Goal: Information Seeking & Learning: Check status

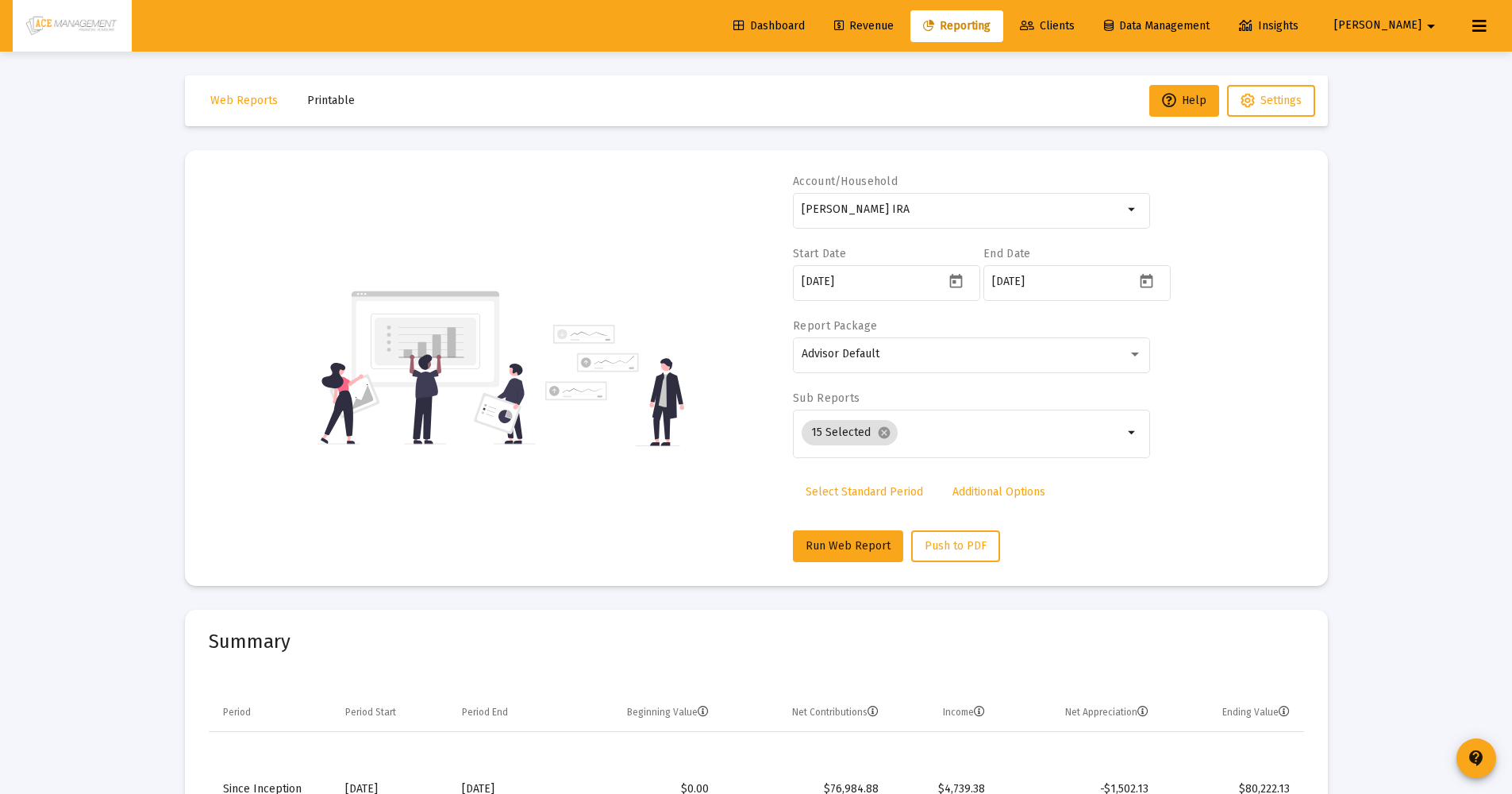
select select "View all"
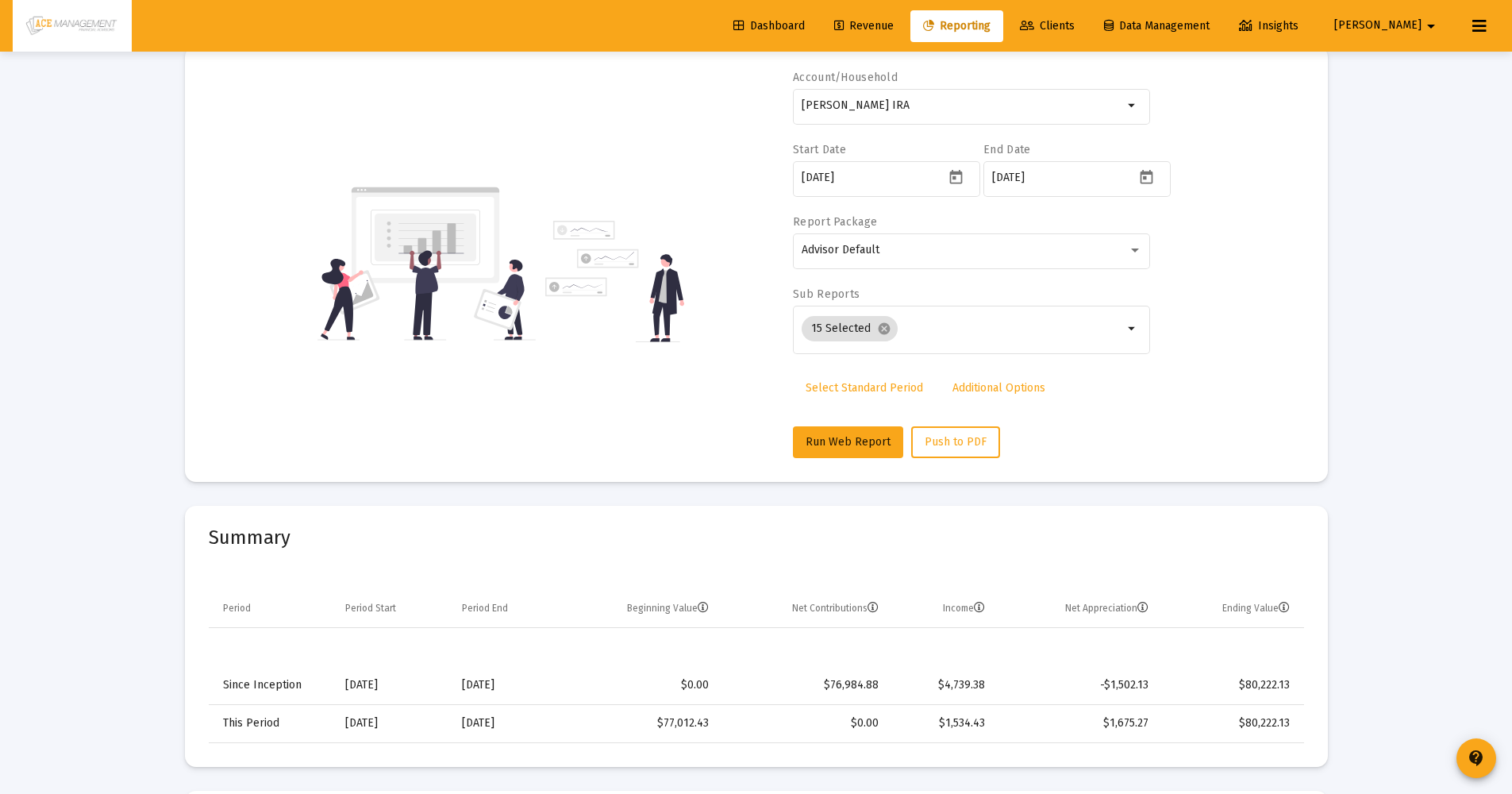
scroll to position [133, 0]
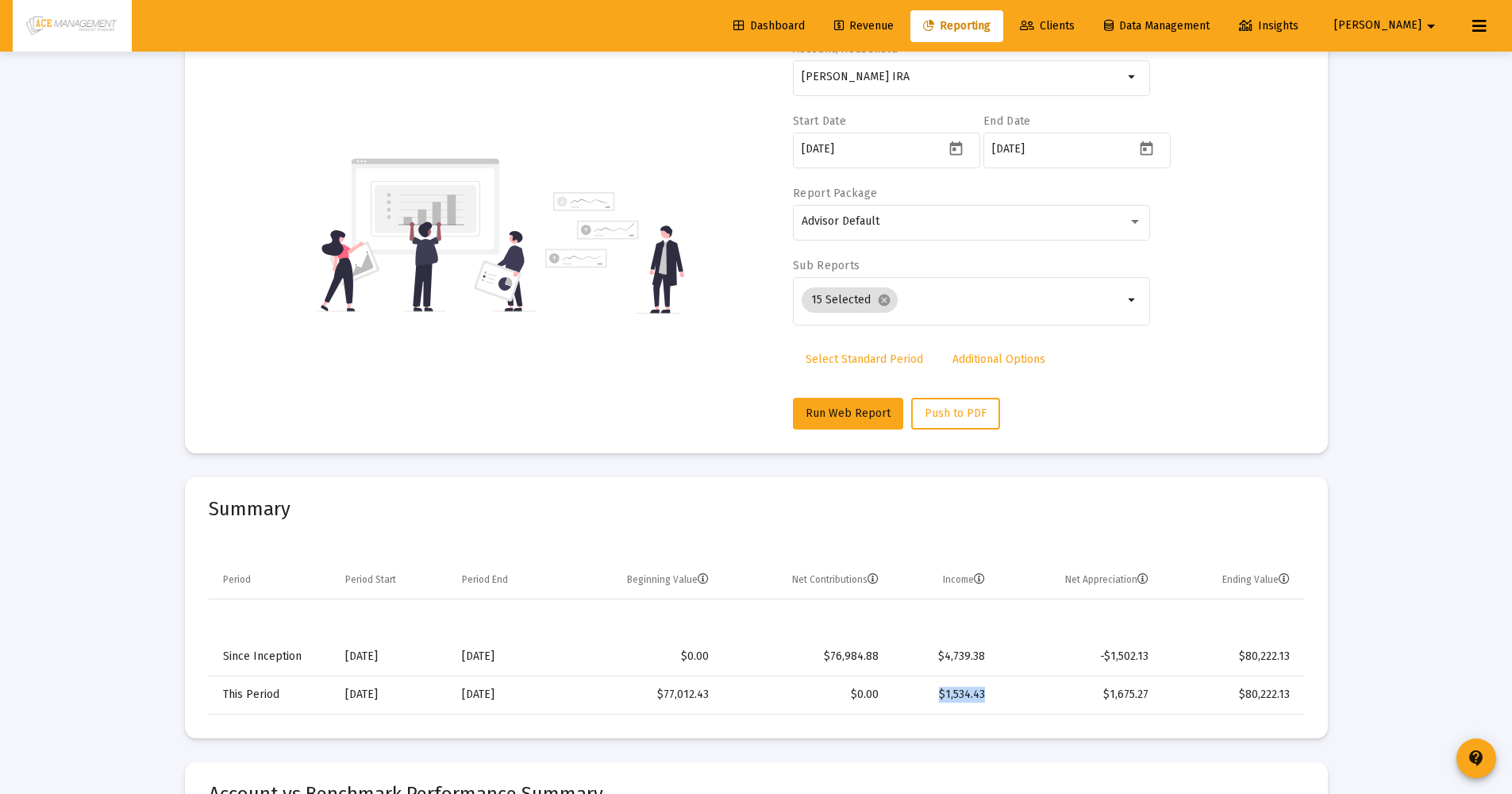
drag, startPoint x: 989, startPoint y: 698, endPoint x: 943, endPoint y: 700, distance: 46.0
click at [943, 700] on td "$1,534.43" at bounding box center [942, 695] width 106 height 39
drag, startPoint x: 1104, startPoint y: 656, endPoint x: 1155, endPoint y: 652, distance: 51.2
click at [1155, 652] on td "-$1,502.13" at bounding box center [1078, 656] width 165 height 39
drag, startPoint x: 998, startPoint y: 665, endPoint x: 957, endPoint y: 660, distance: 41.3
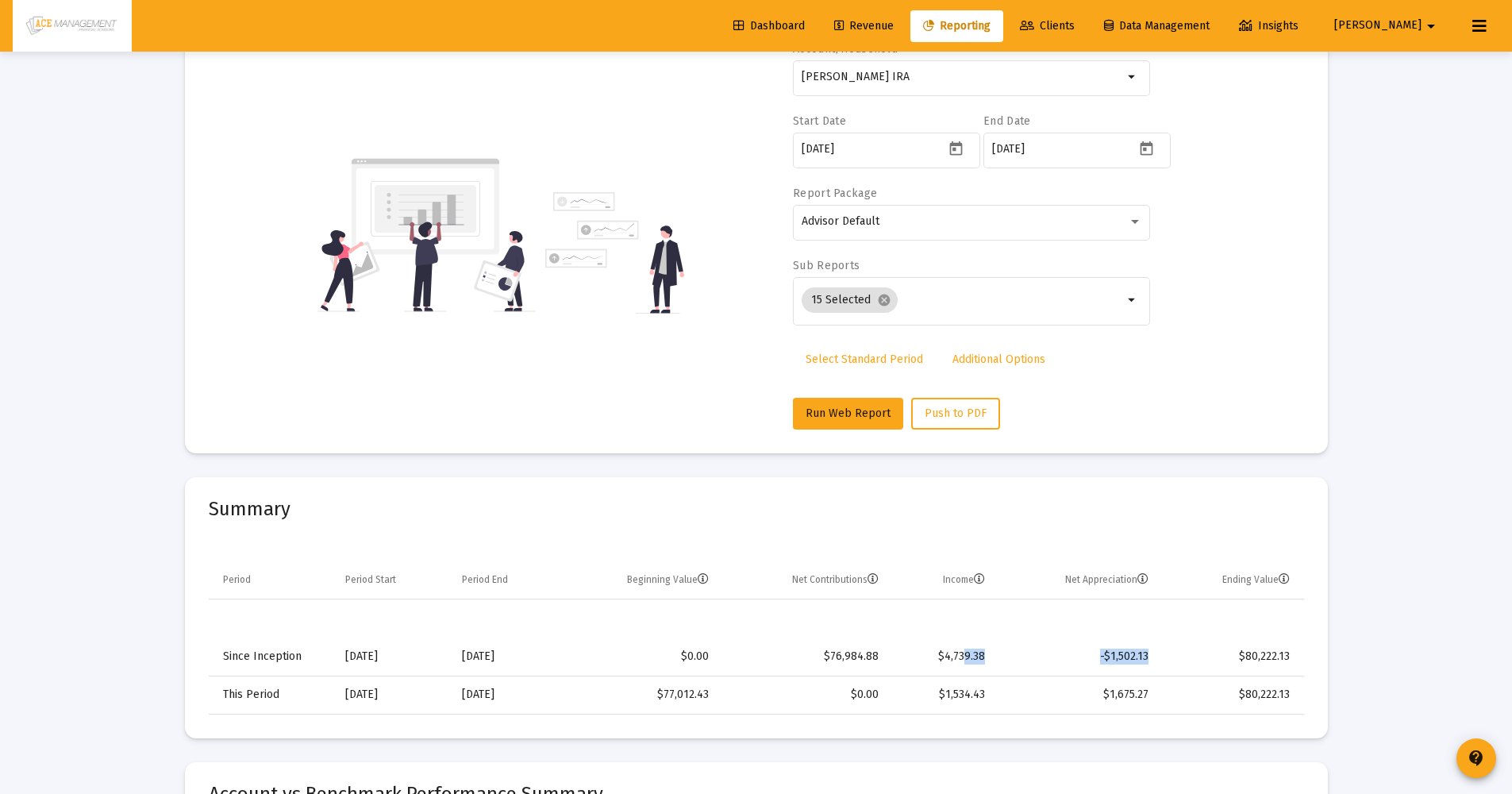
click at [965, 662] on tr "Since Inception [DATE] [DATE] $0.00 $76,984.88 $4,739.38 -$1,502.13 $80,222.13" at bounding box center [756, 656] width 1095 height 39
click at [957, 660] on td "$4,739.38" at bounding box center [942, 656] width 106 height 39
drag, startPoint x: 945, startPoint y: 658, endPoint x: 988, endPoint y: 652, distance: 43.4
click at [988, 652] on td "$4,739.38" at bounding box center [942, 656] width 106 height 39
drag, startPoint x: 1111, startPoint y: 660, endPoint x: 1151, endPoint y: 655, distance: 40.3
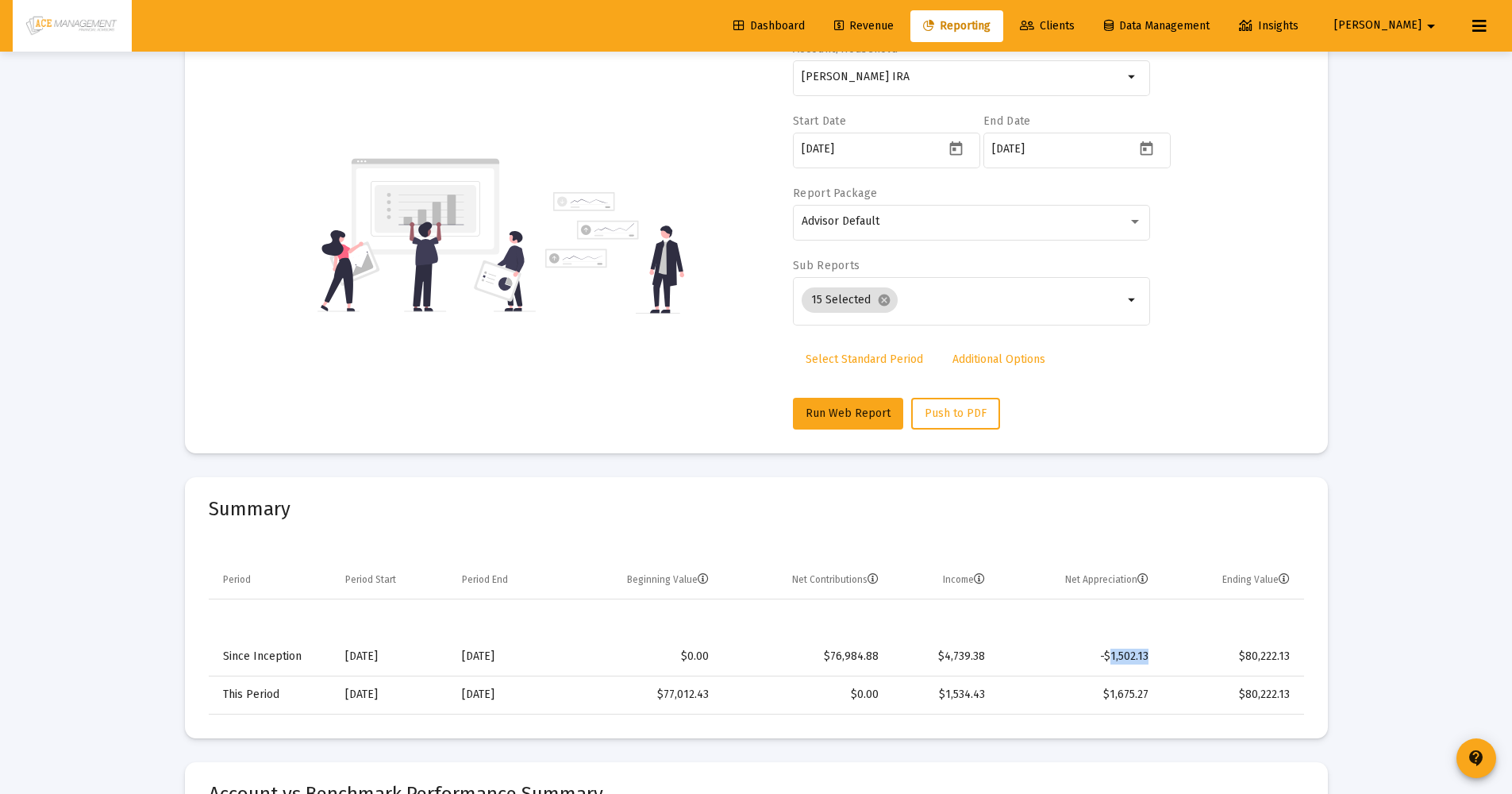
click at [1151, 655] on td "-$1,502.13" at bounding box center [1078, 656] width 165 height 39
click at [1082, 672] on td "-$1,502.13" at bounding box center [1078, 656] width 165 height 39
drag, startPoint x: 946, startPoint y: 702, endPoint x: 984, endPoint y: 692, distance: 39.3
click at [984, 692] on td "$1,534.43" at bounding box center [942, 695] width 106 height 39
drag, startPoint x: 1114, startPoint y: 692, endPoint x: 1162, endPoint y: 689, distance: 48.1
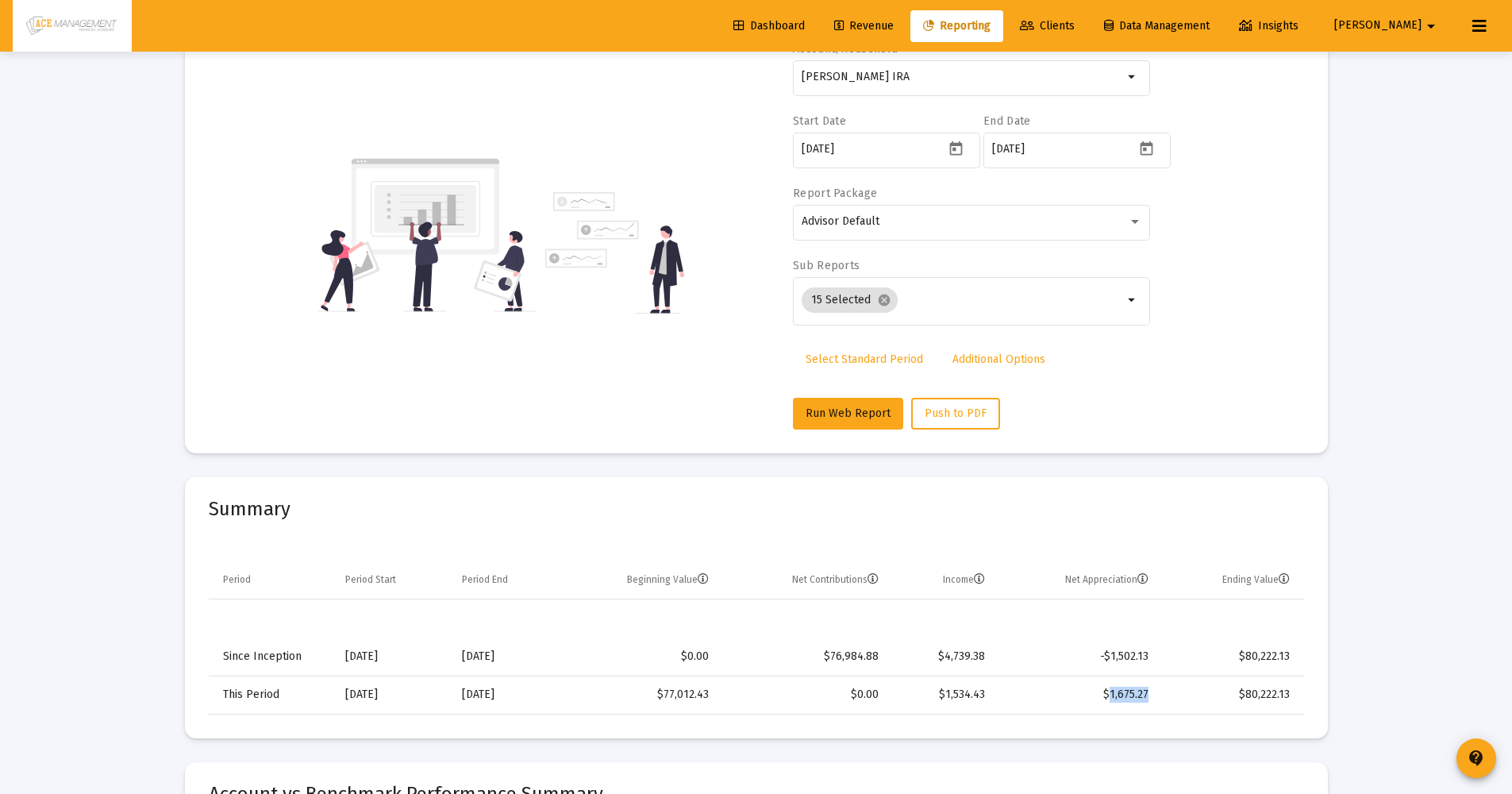
click at [1162, 689] on tr "This Period [DATE] [DATE] $77,012.43 $0.00 $1,534.43 $1,675.27 $80,222.13" at bounding box center [756, 695] width 1095 height 39
click at [1139, 699] on td "$1,675.27" at bounding box center [1078, 695] width 165 height 39
drag, startPoint x: 985, startPoint y: 694, endPoint x: 949, endPoint y: 700, distance: 36.5
click at [949, 700] on td "$1,534.43" at bounding box center [942, 695] width 106 height 39
click at [953, 691] on td "$1,534.43" at bounding box center [942, 695] width 106 height 39
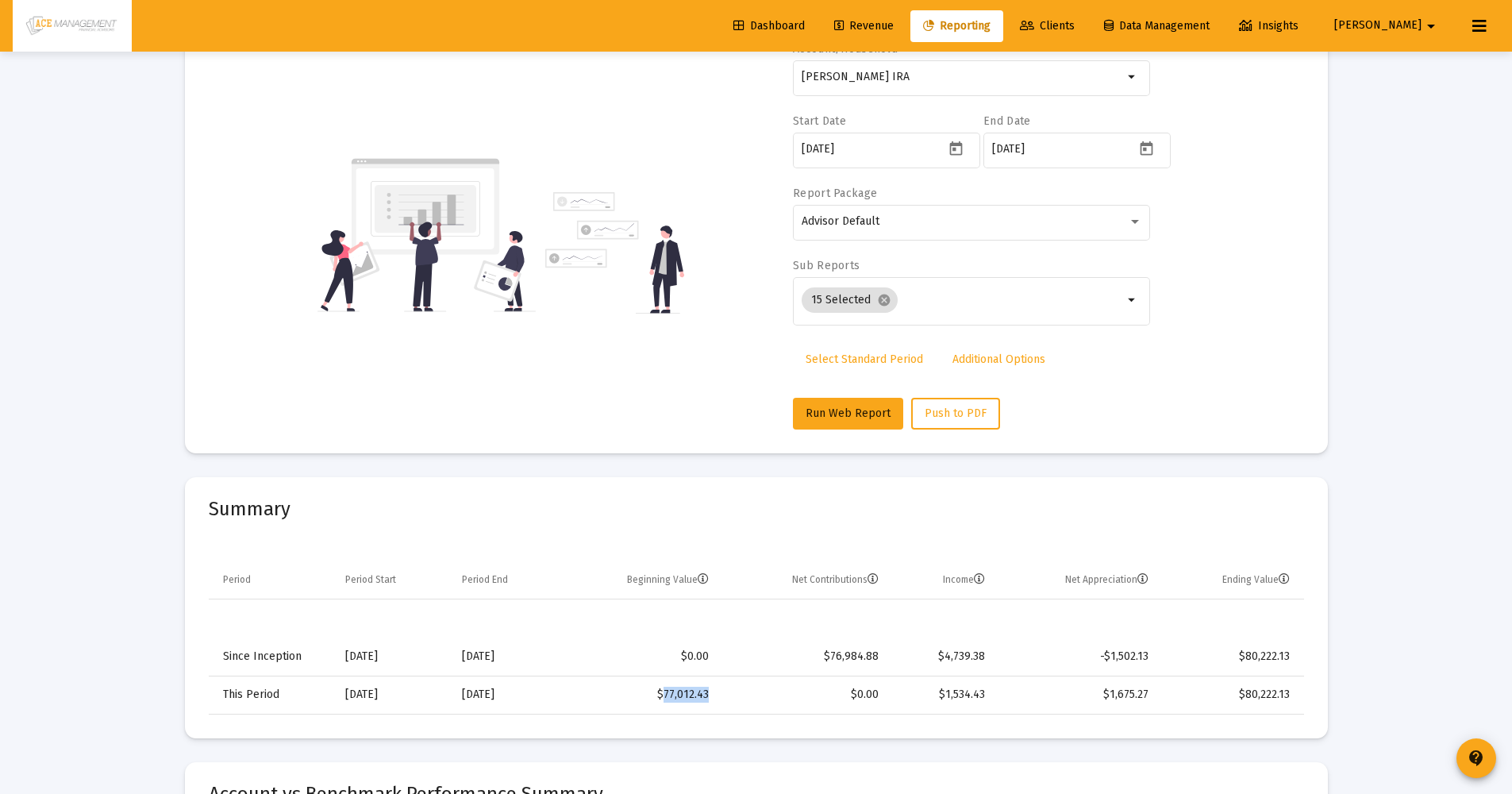
drag, startPoint x: 667, startPoint y: 697, endPoint x: 713, endPoint y: 694, distance: 46.1
click at [713, 694] on td "$77,012.43" at bounding box center [641, 695] width 159 height 39
click at [1016, 706] on td "$1,675.27" at bounding box center [1078, 695] width 165 height 39
drag, startPoint x: 1114, startPoint y: 697, endPoint x: 1153, endPoint y: 693, distance: 39.2
click at [1153, 693] on td "$1,675.27" at bounding box center [1078, 695] width 165 height 39
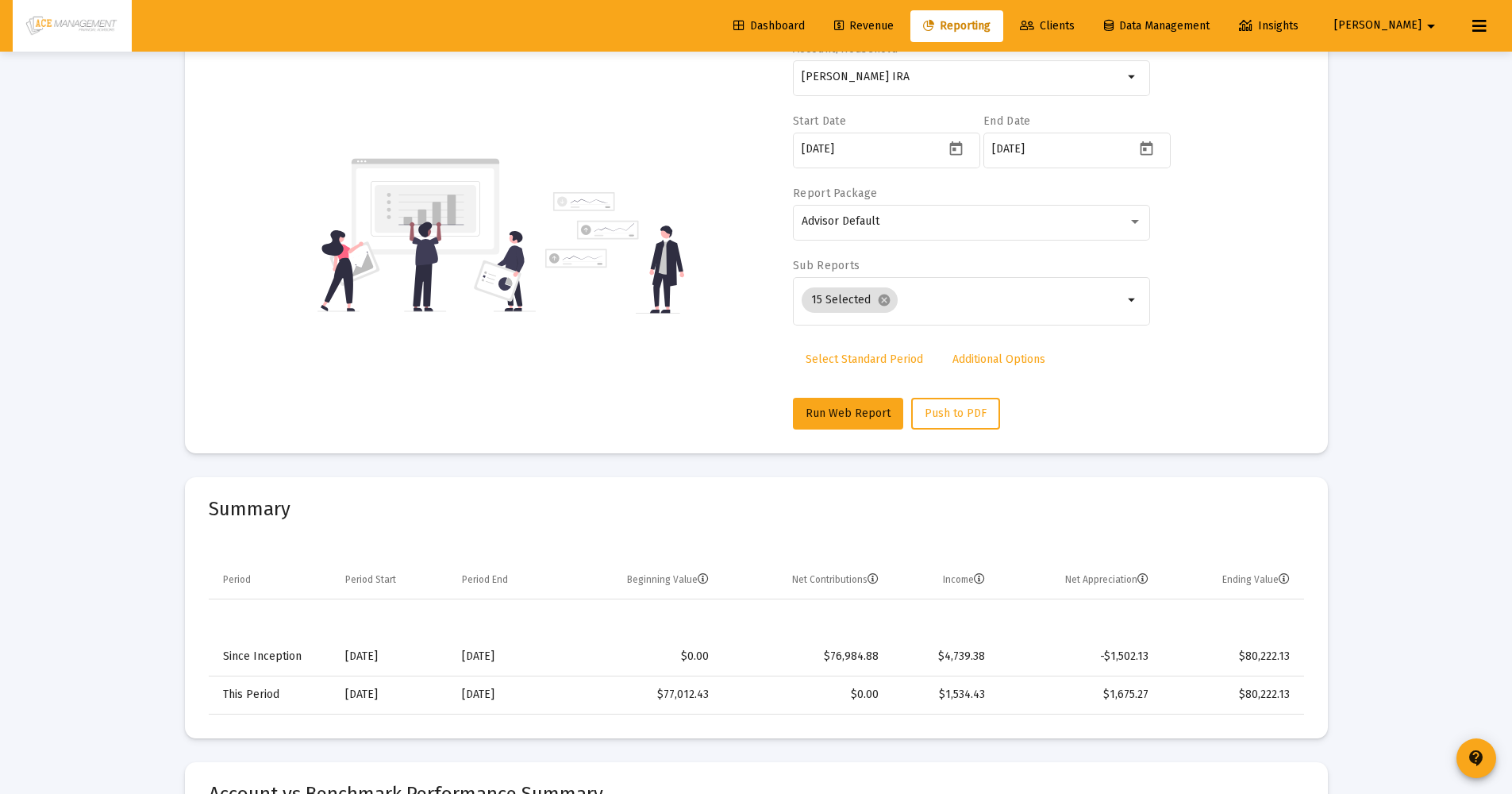
click at [1159, 694] on td "$1,675.27" at bounding box center [1078, 695] width 165 height 39
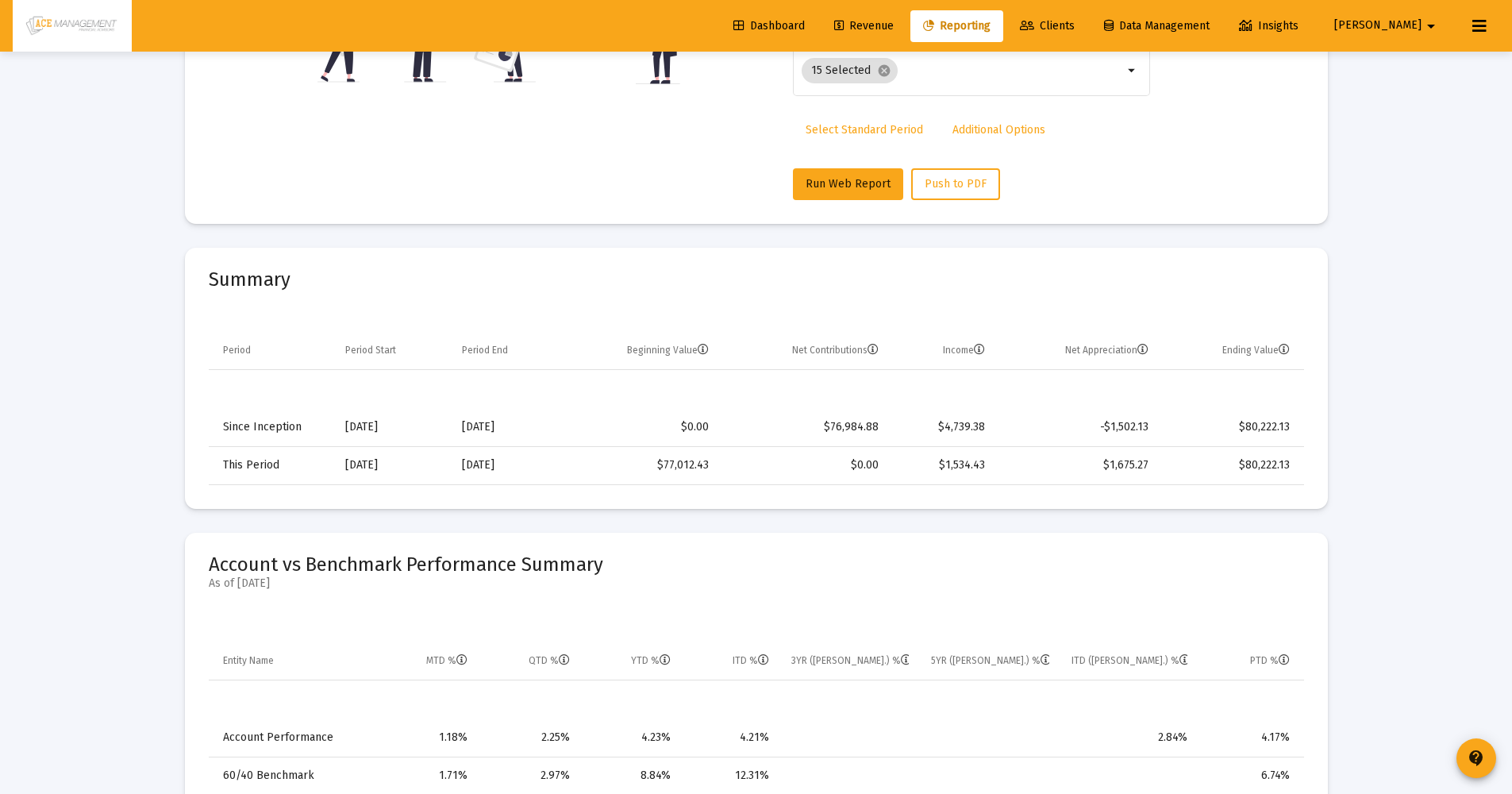
scroll to position [492, 0]
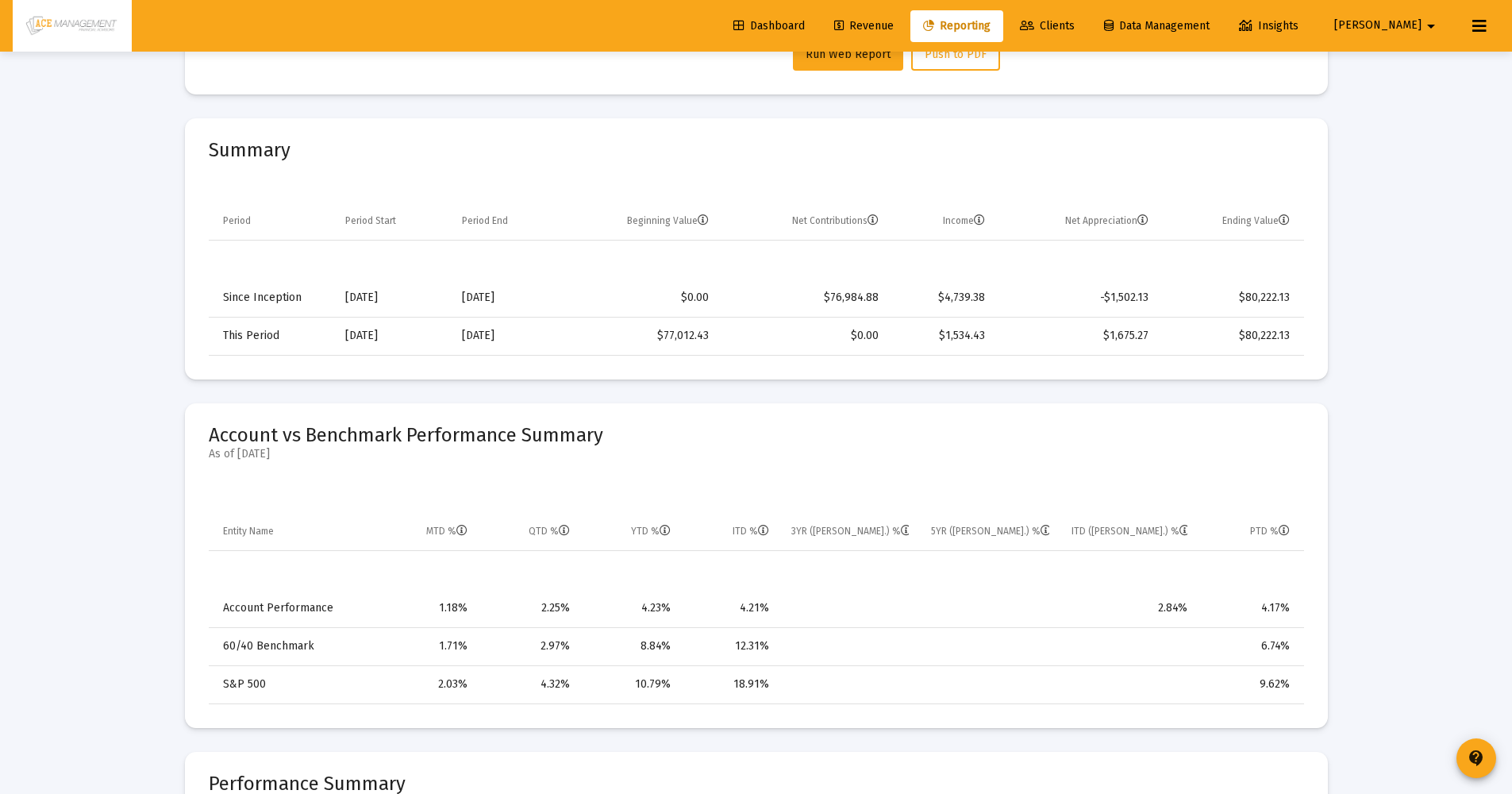
drag, startPoint x: 642, startPoint y: 614, endPoint x: 672, endPoint y: 610, distance: 30.3
click at [672, 610] on td "4.23%" at bounding box center [632, 608] width 102 height 39
drag, startPoint x: 640, startPoint y: 646, endPoint x: 675, endPoint y: 649, distance: 35.1
click at [675, 649] on td "8.84%" at bounding box center [632, 647] width 102 height 39
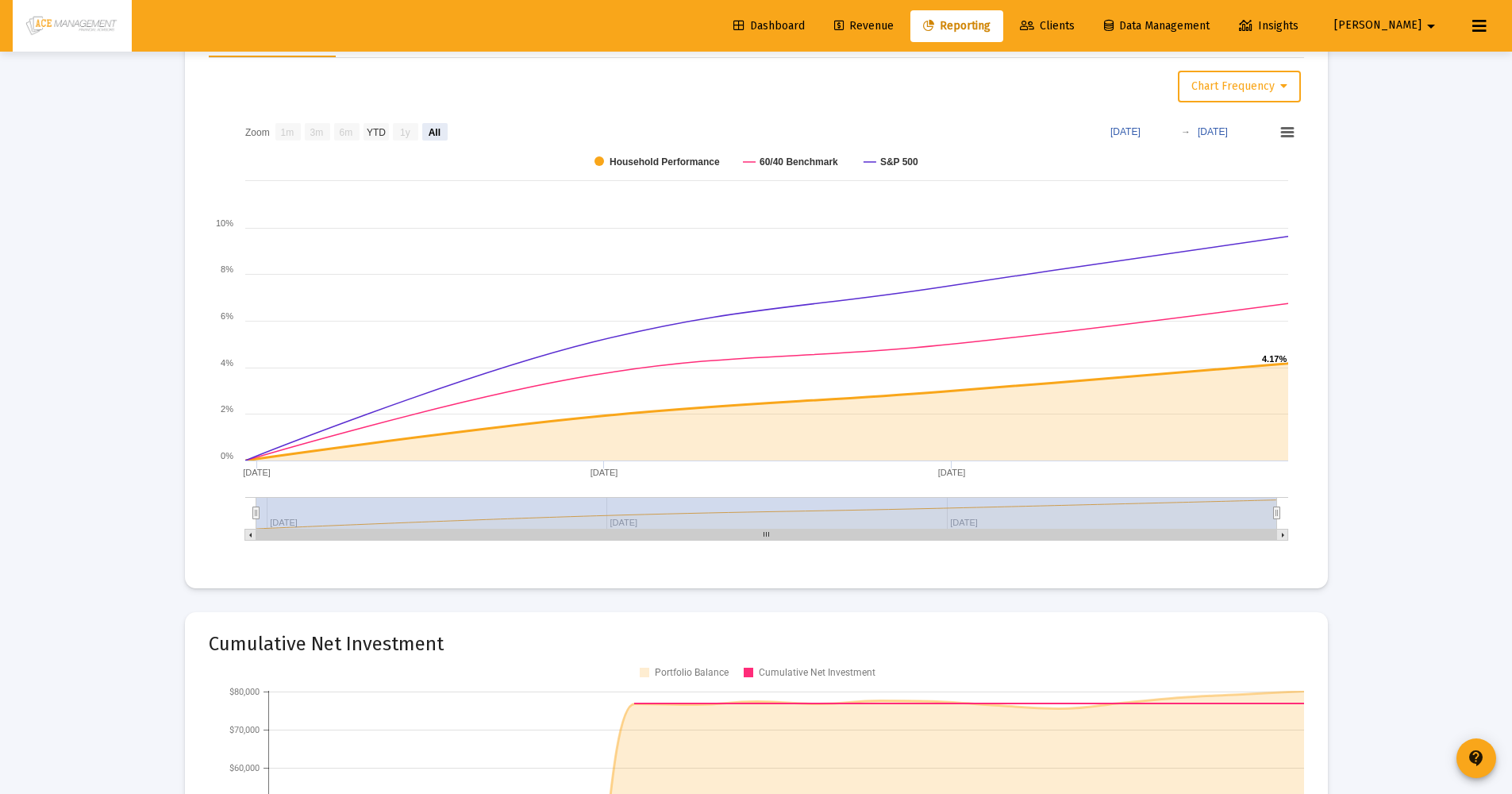
scroll to position [2013, 0]
